Goal: Transaction & Acquisition: Obtain resource

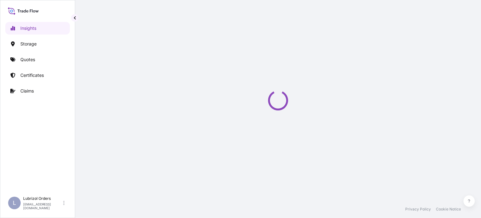
select select "2025"
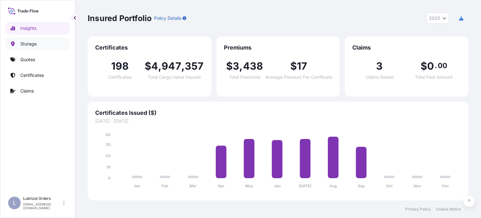
click at [39, 45] on link "Storage" at bounding box center [37, 44] width 64 height 13
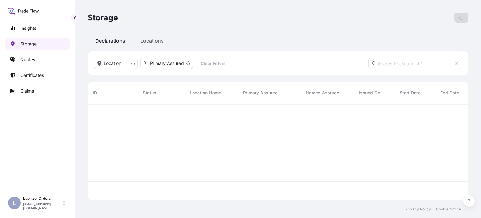
scroll to position [95, 376]
click at [35, 58] on p "Quotes" at bounding box center [27, 59] width 15 height 6
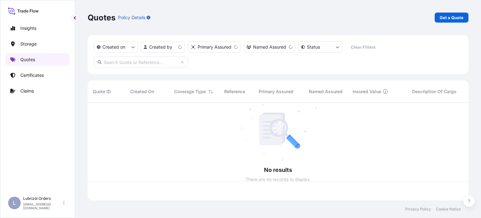
scroll to position [96, 376]
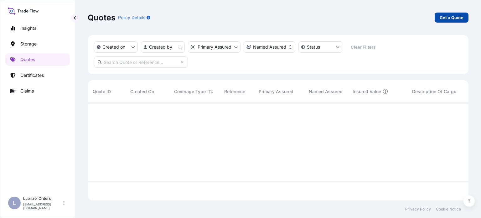
click at [443, 14] on p "Get a Quote" at bounding box center [452, 17] width 24 height 6
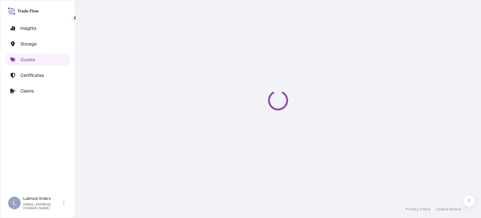
select select "Water"
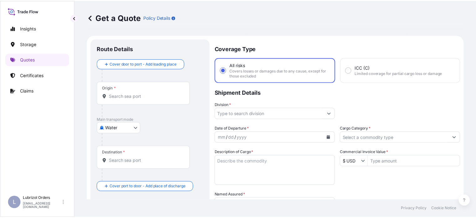
scroll to position [10, 0]
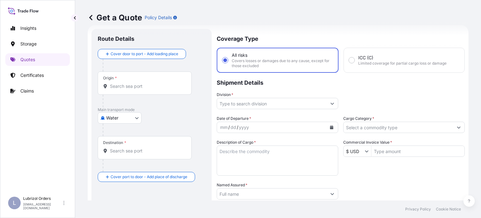
click at [119, 75] on div "Origin *" at bounding box center [145, 82] width 94 height 23
click at [119, 83] on input "Origin *" at bounding box center [147, 86] width 74 height 6
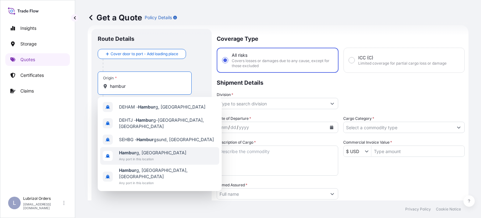
click at [164, 155] on div "Hambur g, Germany Any port in this location" at bounding box center [159, 156] width 119 height 18
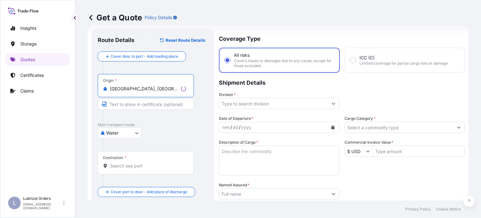
type input "Hamburg, Germany"
click at [147, 157] on div "Destination *" at bounding box center [146, 162] width 96 height 23
click at [147, 162] on input "Destination *" at bounding box center [148, 165] width 76 height 6
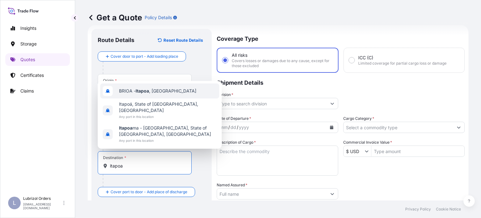
click at [160, 94] on span "BRIOA - Itapoa , Brazil" at bounding box center [157, 91] width 77 height 6
type input "BRIOA - Itapoa, Brazil"
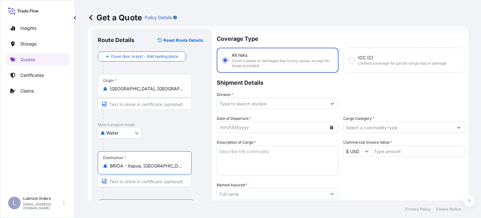
click at [172, 164] on input "BRIOA - Itapoa, Brazil" at bounding box center [147, 165] width 74 height 6
drag, startPoint x: 162, startPoint y: 162, endPoint x: 74, endPoint y: 163, distance: 88.0
click at [74, 163] on div "Insights Storage Quotes Certificates Claims L Lubrizol Orders lubrizol.orders.f…" at bounding box center [240, 109] width 481 height 218
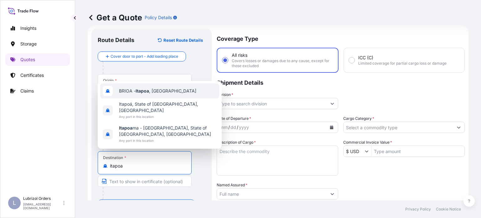
click at [159, 94] on span "BRIOA - Itapoa , Brazil" at bounding box center [157, 91] width 77 height 6
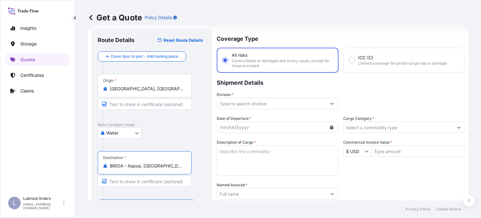
type input "BRIOA - Itapoa, Brazil"
click at [307, 104] on input "Division *" at bounding box center [272, 103] width 110 height 11
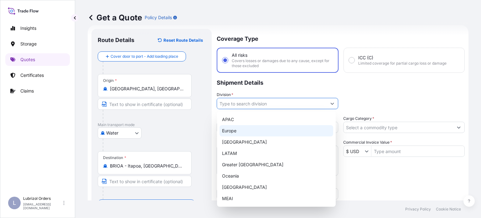
click at [259, 130] on div "Europe" at bounding box center [276, 130] width 114 height 11
type input "Europe"
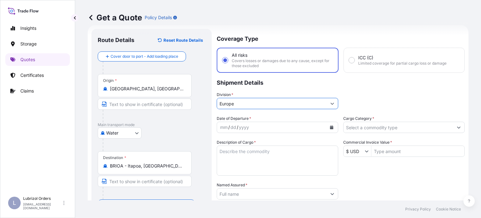
click at [290, 126] on div "mm / dd / yyyy" at bounding box center [272, 126] width 110 height 11
click at [330, 127] on icon "Calendar" at bounding box center [331, 127] width 3 height 4
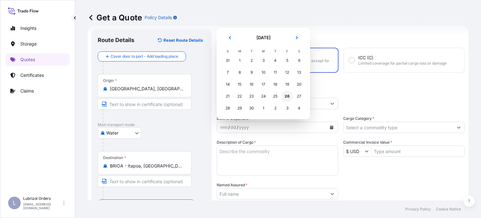
click at [285, 98] on div "26" at bounding box center [286, 95] width 11 height 11
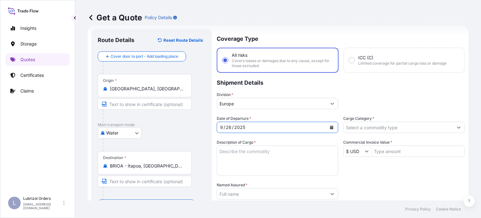
click at [405, 123] on input "Cargo Category *" at bounding box center [398, 126] width 110 height 11
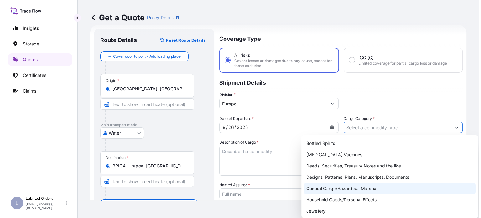
scroll to position [63, 0]
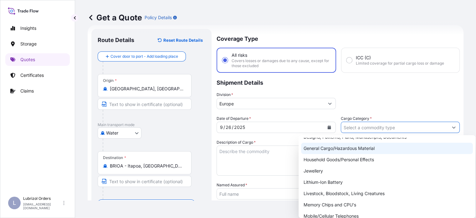
click at [351, 150] on div "General Cargo/Hazardous Material" at bounding box center [387, 147] width 172 height 11
type input "General Cargo/Hazardous Material"
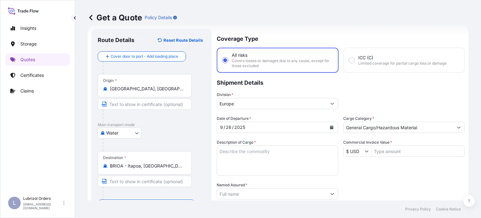
click at [263, 152] on textarea "Description of Cargo *" at bounding box center [277, 160] width 121 height 30
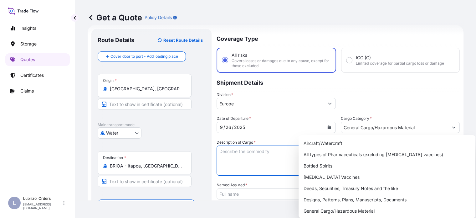
paste textarea "ADDOSAN(TM) OGA 12 A, STD B&Y"
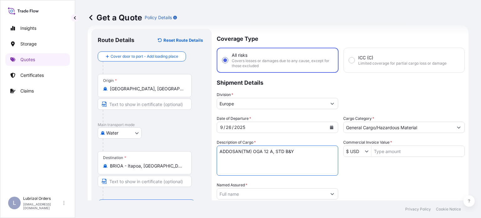
click at [221, 150] on textarea "ADDOSAN(TM) OGA 12 A, STD B&Y" at bounding box center [277, 160] width 121 height 30
click at [220, 151] on textarea "ADDOSAN(TM) OGA 12 A, STD B&Y" at bounding box center [277, 160] width 121 height 30
click at [250, 159] on textarea "1 drums of ADDOSAN(TM) OGA 12 A, STD B&Y" at bounding box center [277, 160] width 121 height 30
click at [325, 151] on textarea "1 drums of ADDOSAN(TM) OGA 12 A, STD B&Y" at bounding box center [277, 160] width 121 height 30
type textarea "1 drums of ADDOSAN(TM) OGA 12 A, STD B&Y additives for lubricating oil"
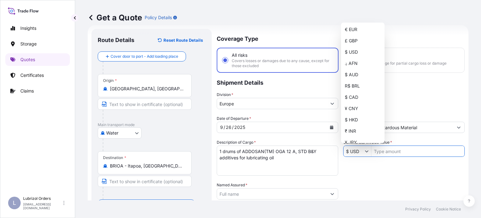
click at [365, 153] on button "Show suggestions" at bounding box center [368, 151] width 6 height 6
click at [357, 34] on div "€ EUR" at bounding box center [362, 29] width 41 height 11
type input "€ EUR"
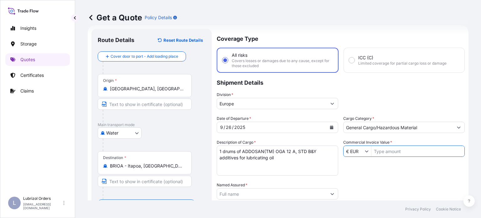
click at [408, 152] on input "Commercial Invoice Value *" at bounding box center [417, 150] width 93 height 11
click at [398, 147] on input "Commercial Invoice Value *" at bounding box center [417, 150] width 93 height 11
click at [398, 151] on input "Commercial Invoice Value *" at bounding box center [417, 150] width 93 height 11
type input "1,729.56"
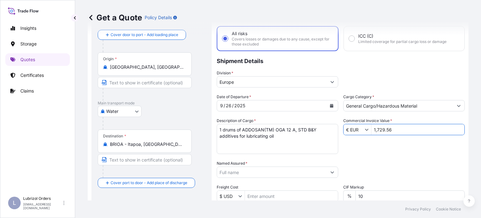
scroll to position [41, 0]
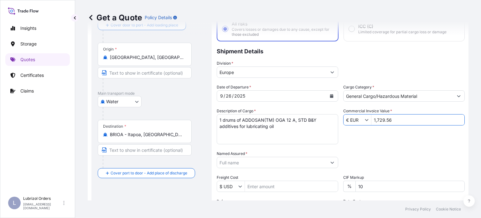
click at [309, 161] on input "Named Assured *" at bounding box center [272, 162] width 110 height 11
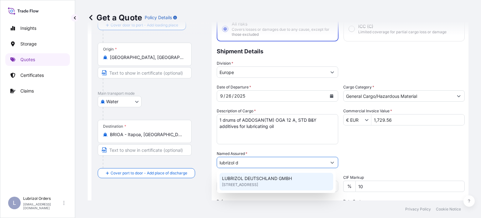
click at [257, 183] on span "Billbrookdeich 157, 22113, Hamburg, Germany" at bounding box center [240, 184] width 36 height 6
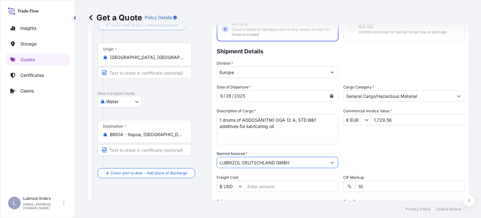
type input "LUBRIZOL DEUTSCHLAND GMBH"
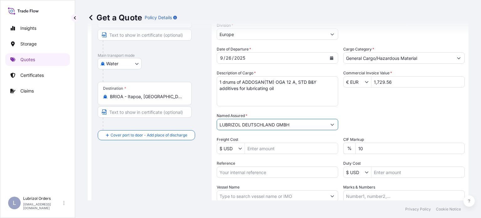
scroll to position [104, 0]
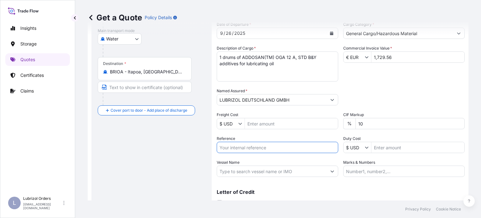
click at [272, 152] on input "Reference" at bounding box center [277, 146] width 121 height 11
paste input "1155540835"
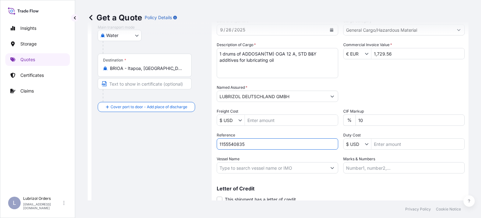
scroll to position [130, 0]
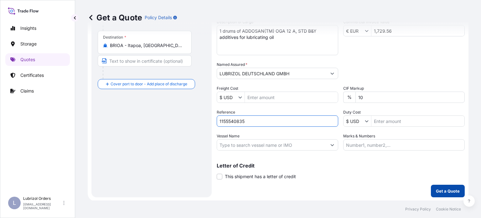
type input "1155540835"
click at [445, 190] on p "Get a Quote" at bounding box center [448, 191] width 24 height 6
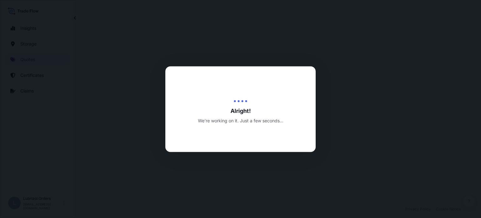
select select "Water"
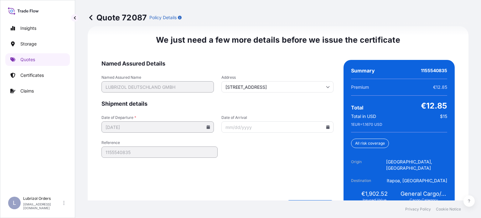
scroll to position [984, 0]
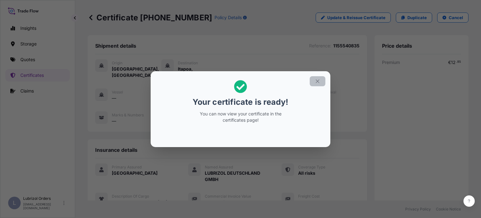
click at [318, 80] on icon "button" at bounding box center [317, 80] width 3 height 3
